Goal: Find specific page/section: Find specific page/section

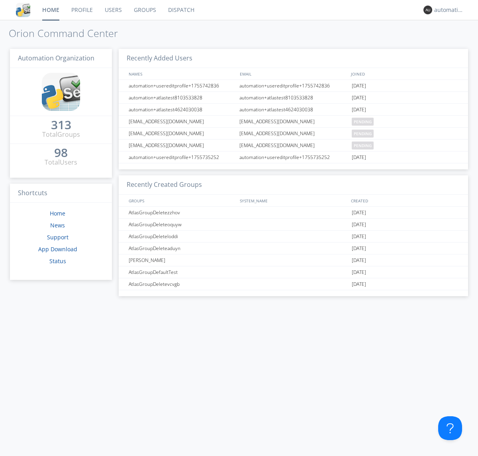
click at [180, 10] on link "Dispatch" at bounding box center [181, 10] width 38 height 20
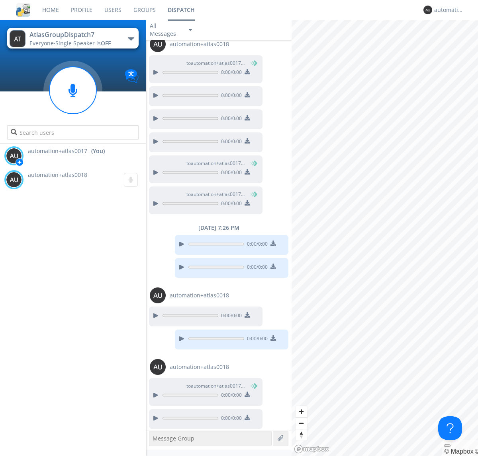
scroll to position [319, 0]
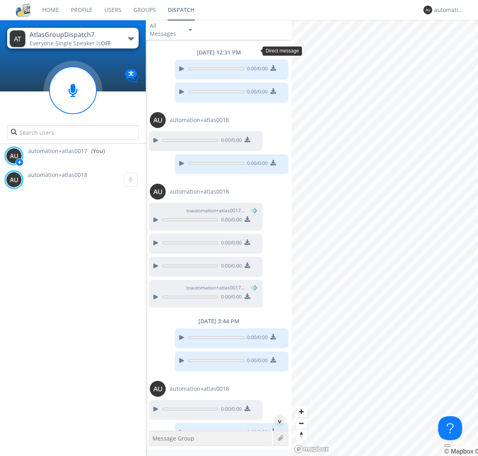
scroll to position [220, 0]
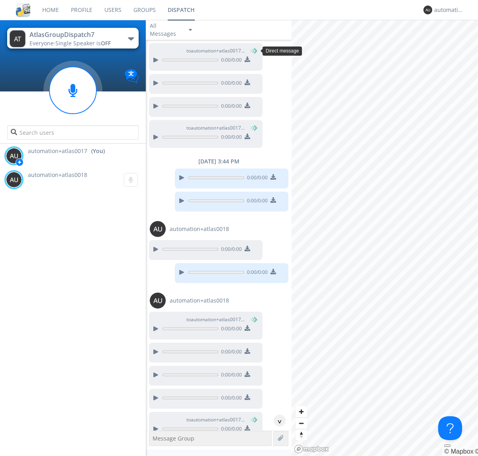
click at [276, 421] on div "^" at bounding box center [279, 421] width 12 height 12
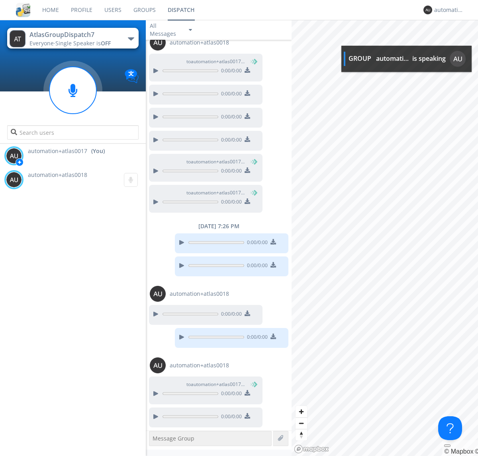
scroll to position [502, 0]
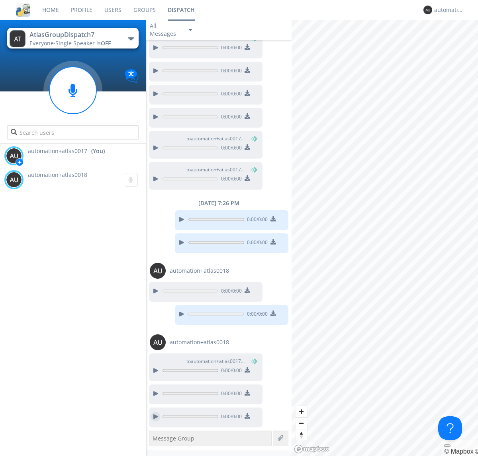
click at [155, 417] on div at bounding box center [155, 417] width 10 height 10
click at [447, 10] on div "automation+atlas0017" at bounding box center [449, 10] width 30 height 8
